Goal: Transaction & Acquisition: Purchase product/service

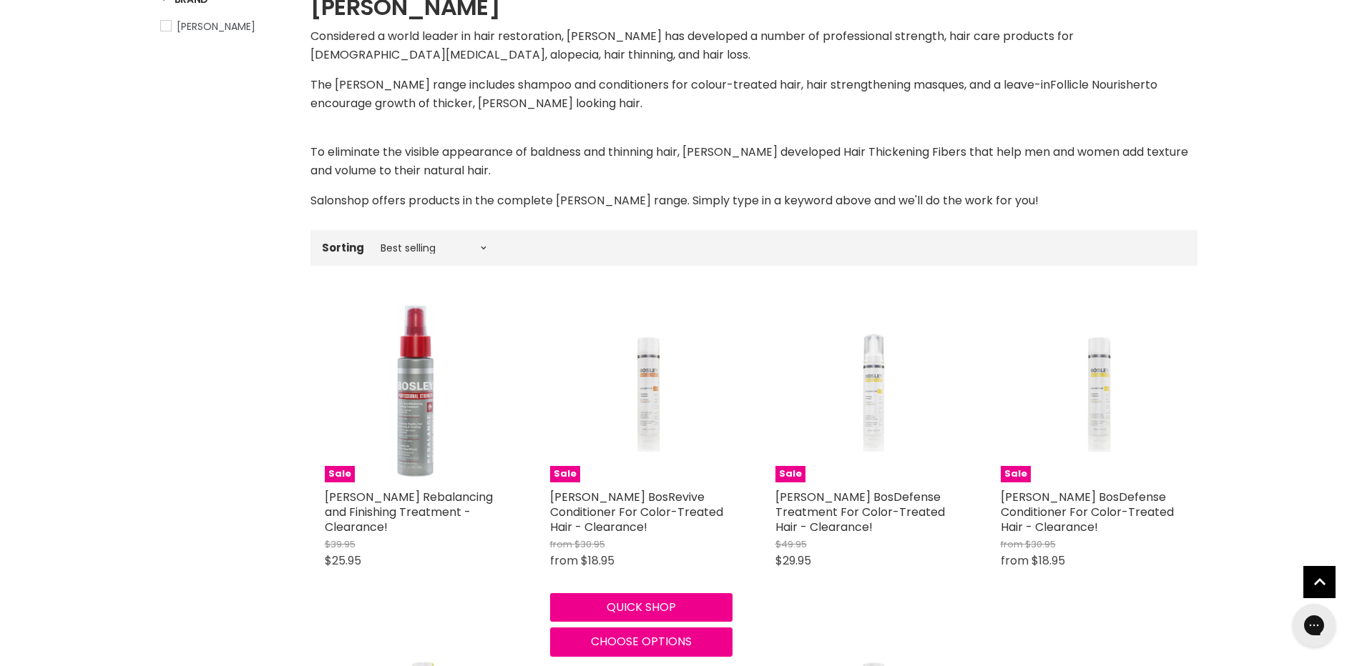
scroll to position [283, 0]
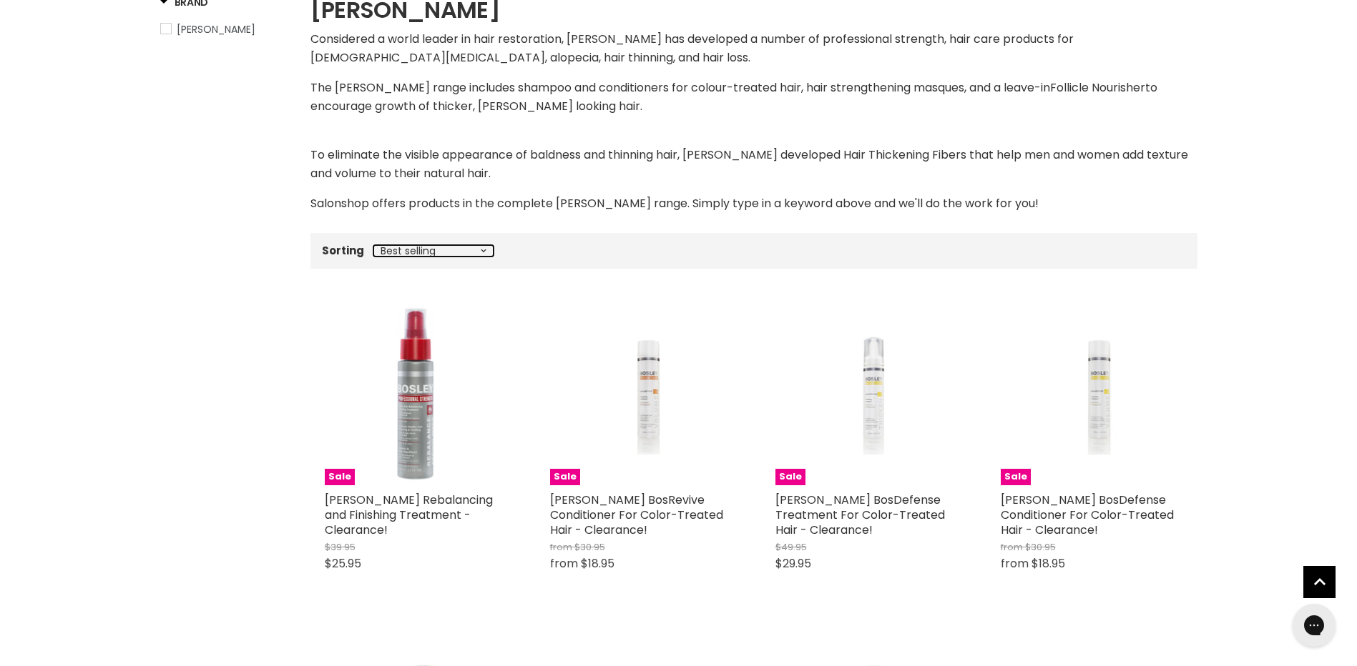
click at [483, 252] on select "Best selling Featured Price, low to high Price, high to low Alphabetically, A-Z…" at bounding box center [433, 250] width 120 height 11
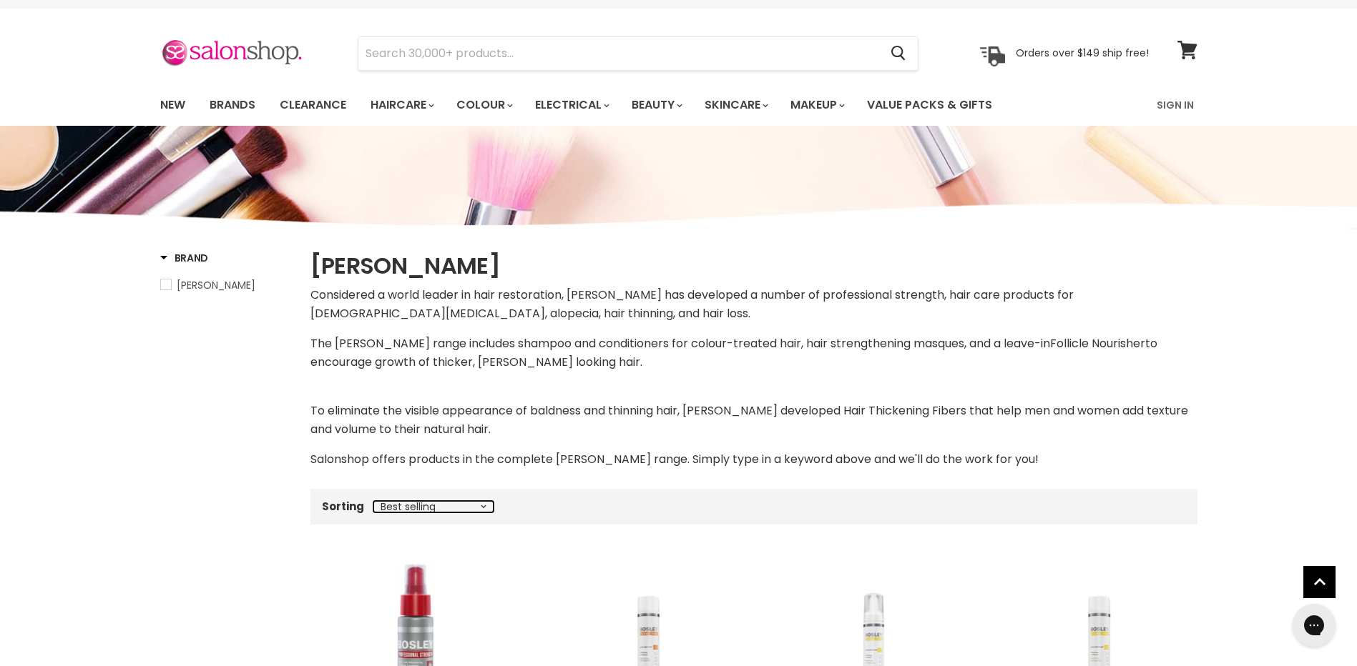
scroll to position [0, 0]
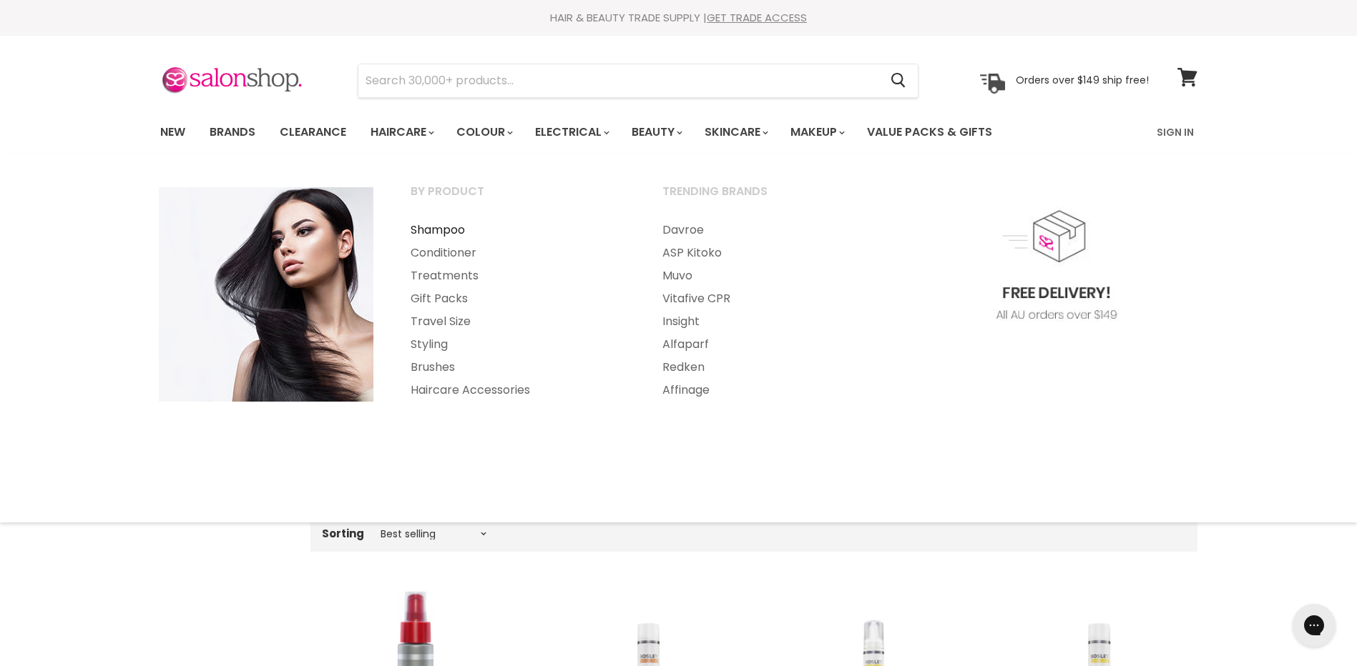
click at [437, 228] on link "Shampoo" at bounding box center [517, 230] width 249 height 23
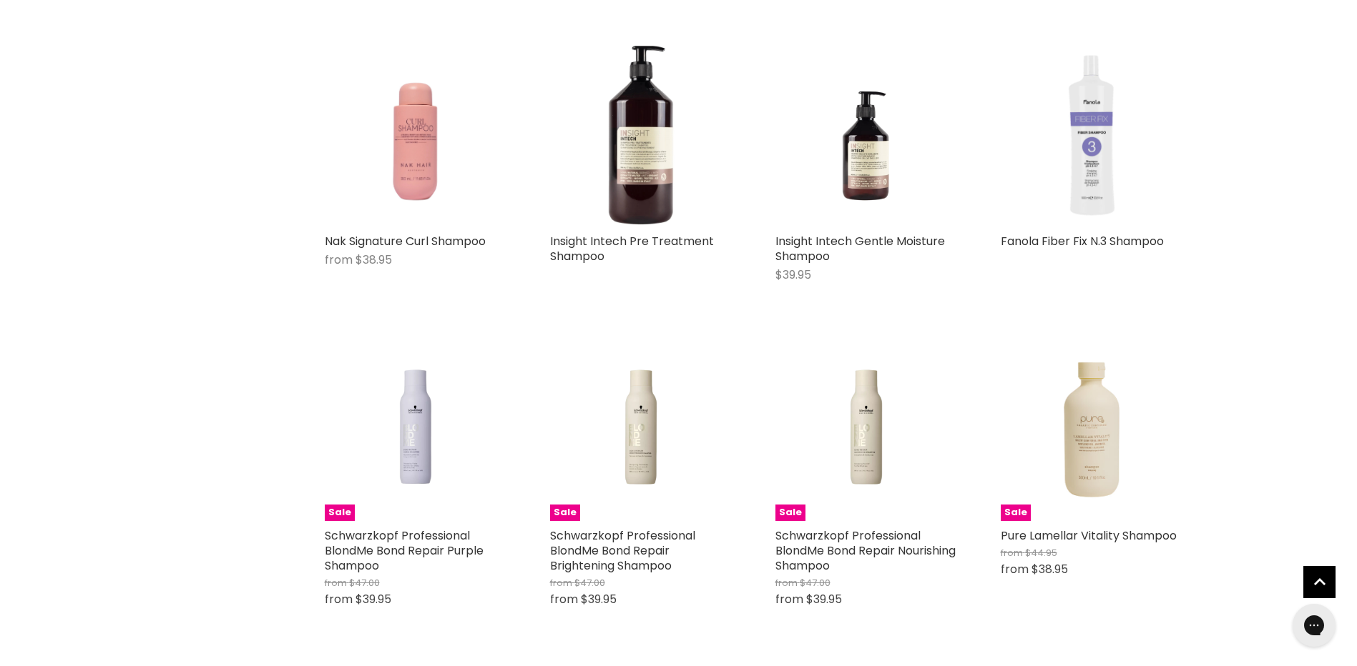
scroll to position [2288, 0]
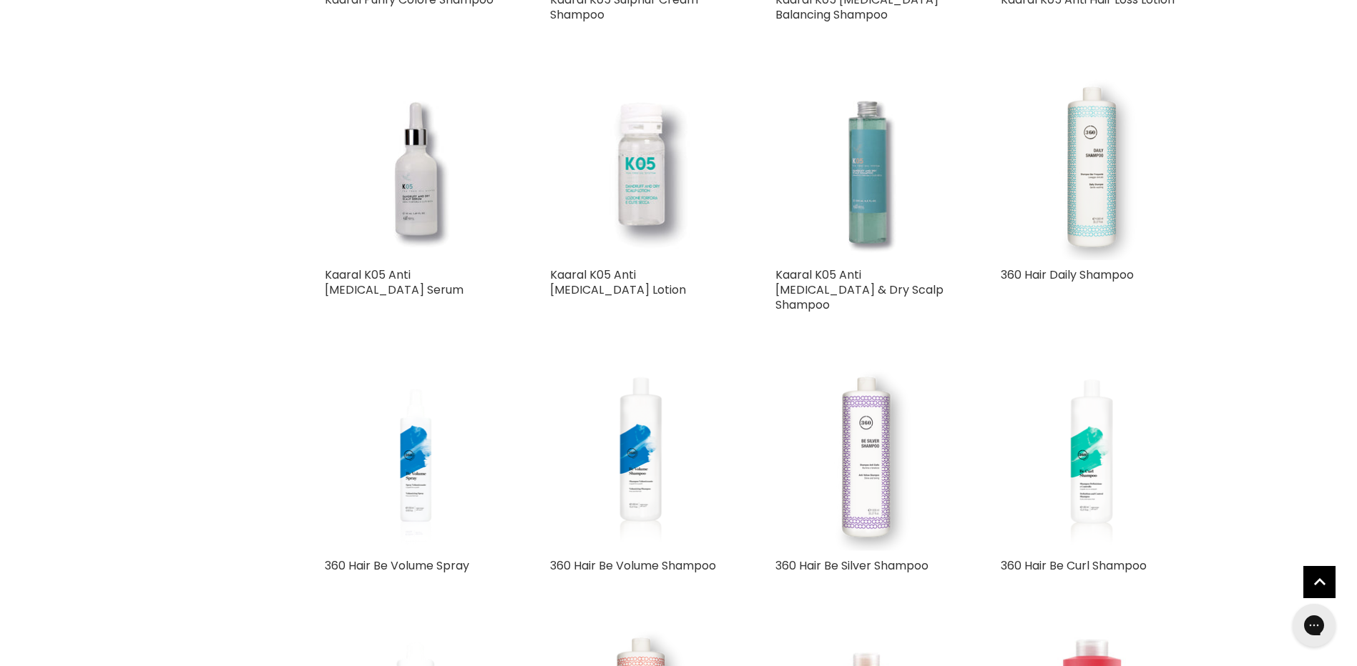
scroll to position [6650, 0]
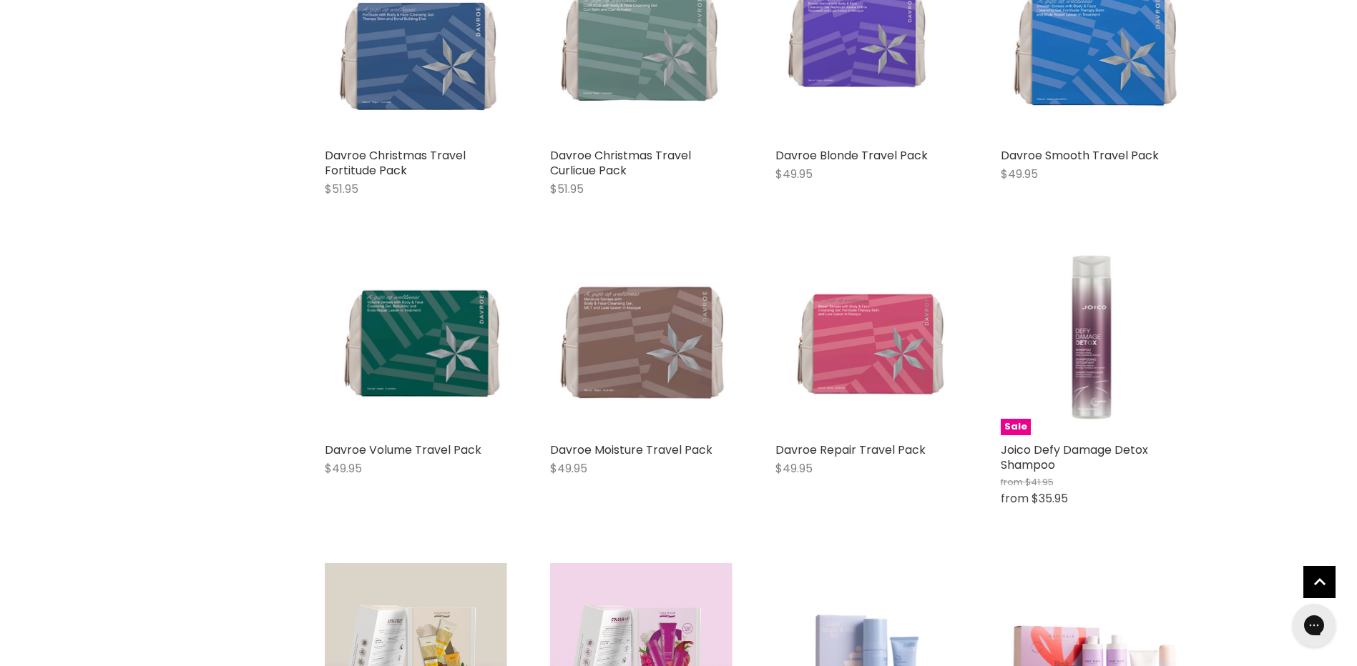
scroll to position [8009, 0]
